Goal: Task Accomplishment & Management: Use online tool/utility

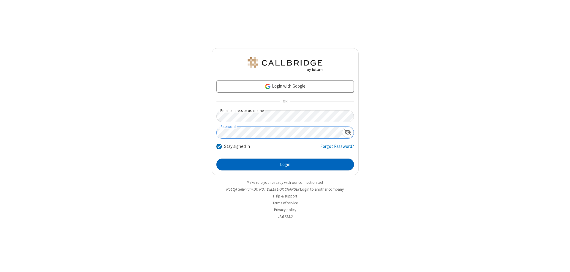
click at [285, 165] on button "Login" at bounding box center [286, 165] width 138 height 12
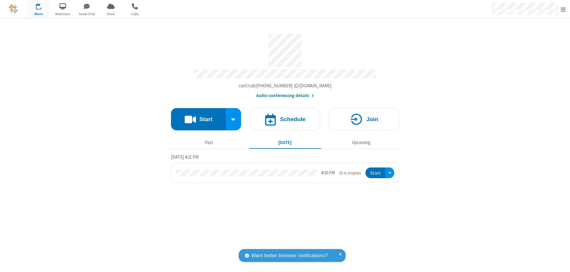
click at [198, 116] on button "Start" at bounding box center [198, 119] width 55 height 22
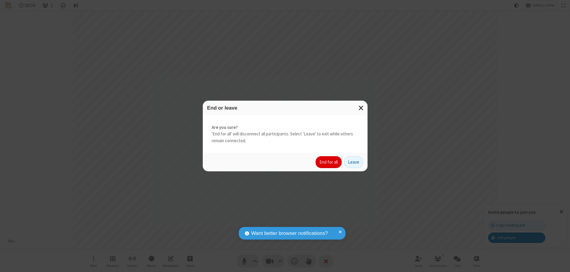
click at [329, 162] on button "End for all" at bounding box center [329, 162] width 26 height 12
